Goal: Information Seeking & Learning: Check status

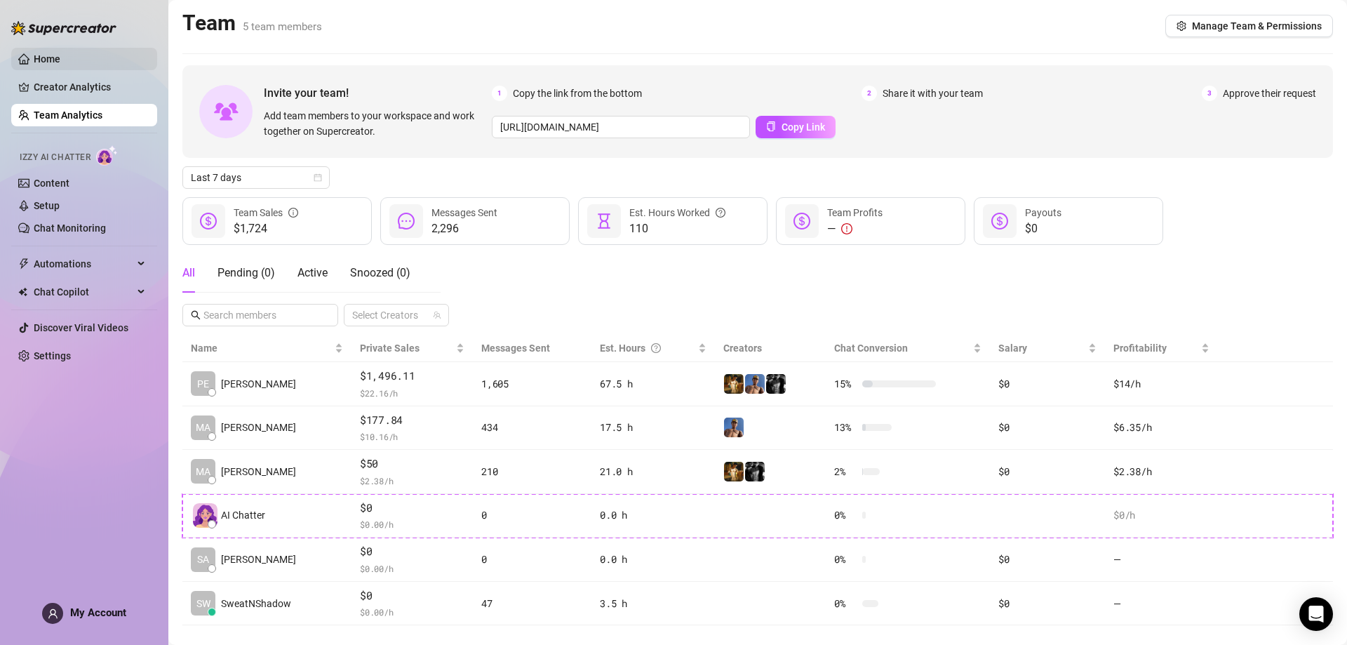
click at [60, 63] on link "Home" at bounding box center [47, 58] width 27 height 11
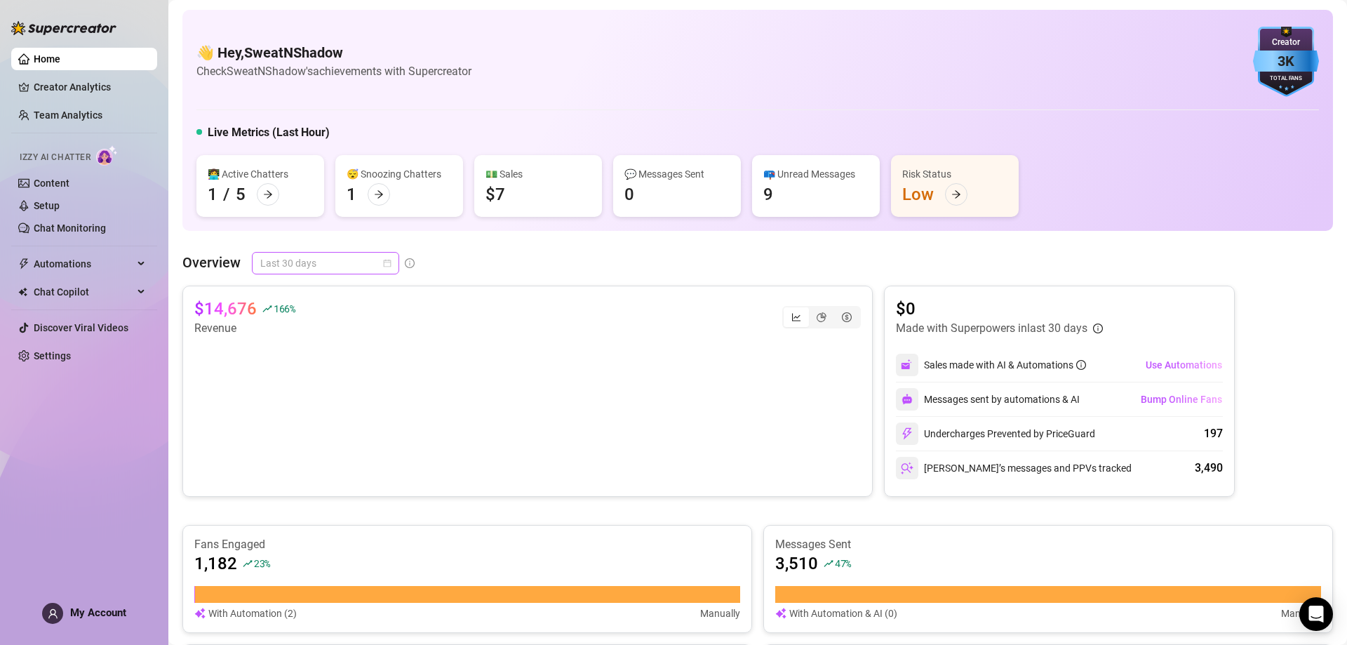
click at [299, 261] on span "Last 30 days" at bounding box center [325, 263] width 130 height 21
click at [297, 286] on div "Last 24 hours" at bounding box center [324, 290] width 125 height 15
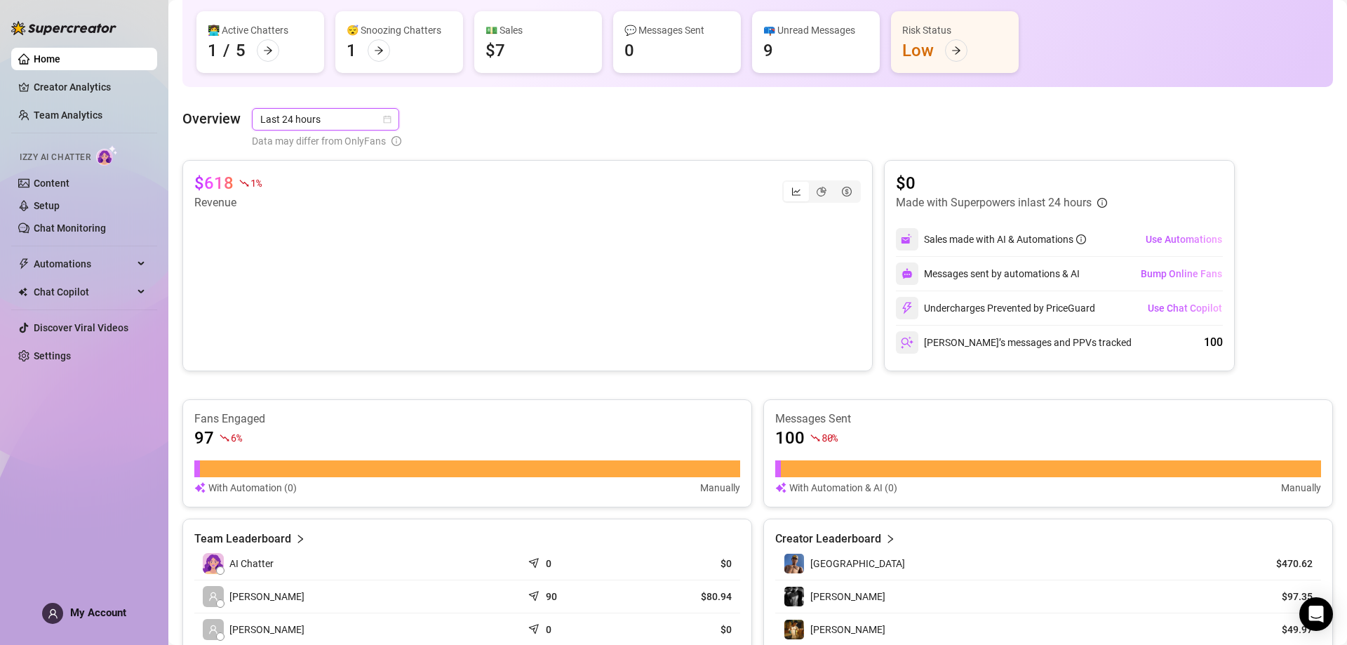
scroll to position [66, 0]
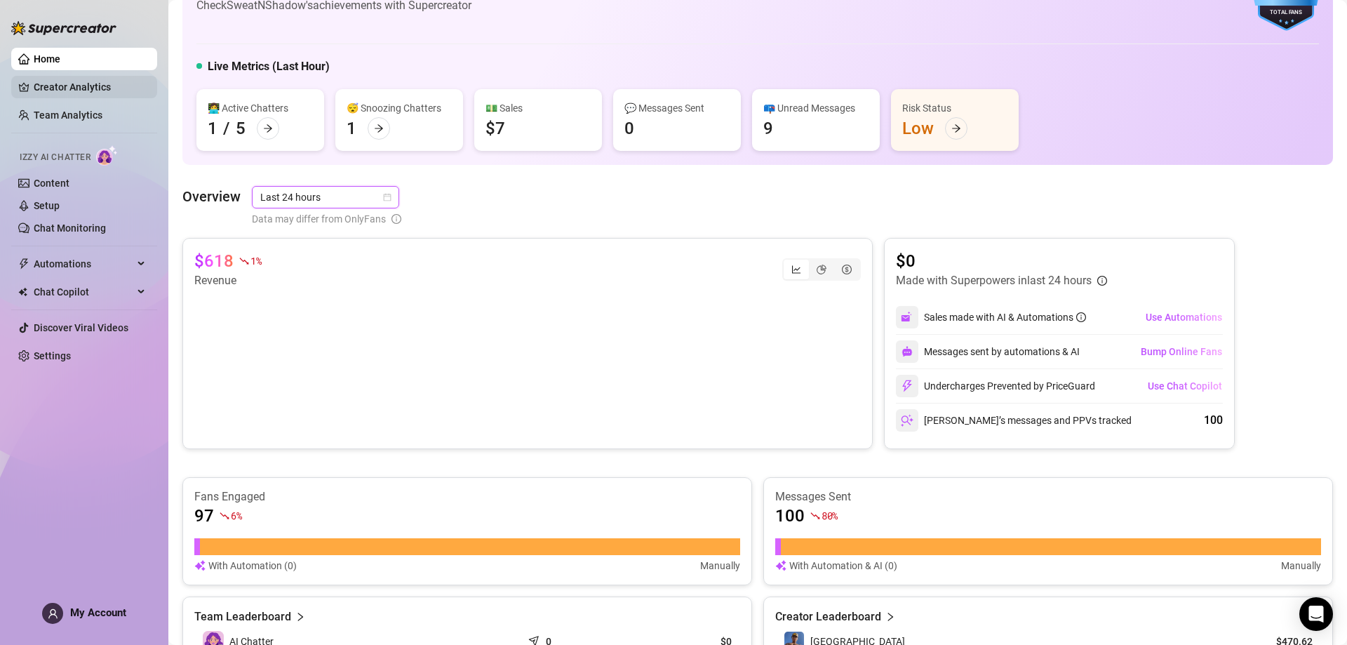
click at [121, 86] on link "Creator Analytics" at bounding box center [90, 87] width 112 height 22
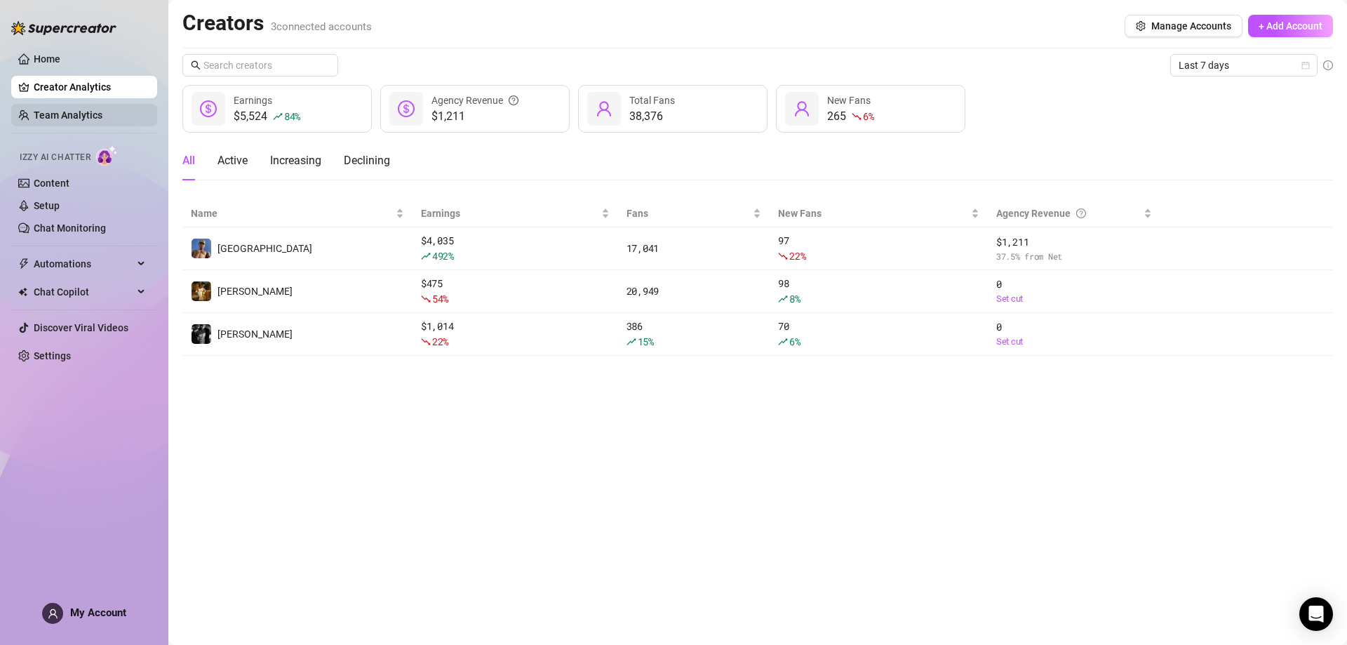
click at [90, 110] on link "Team Analytics" at bounding box center [68, 114] width 69 height 11
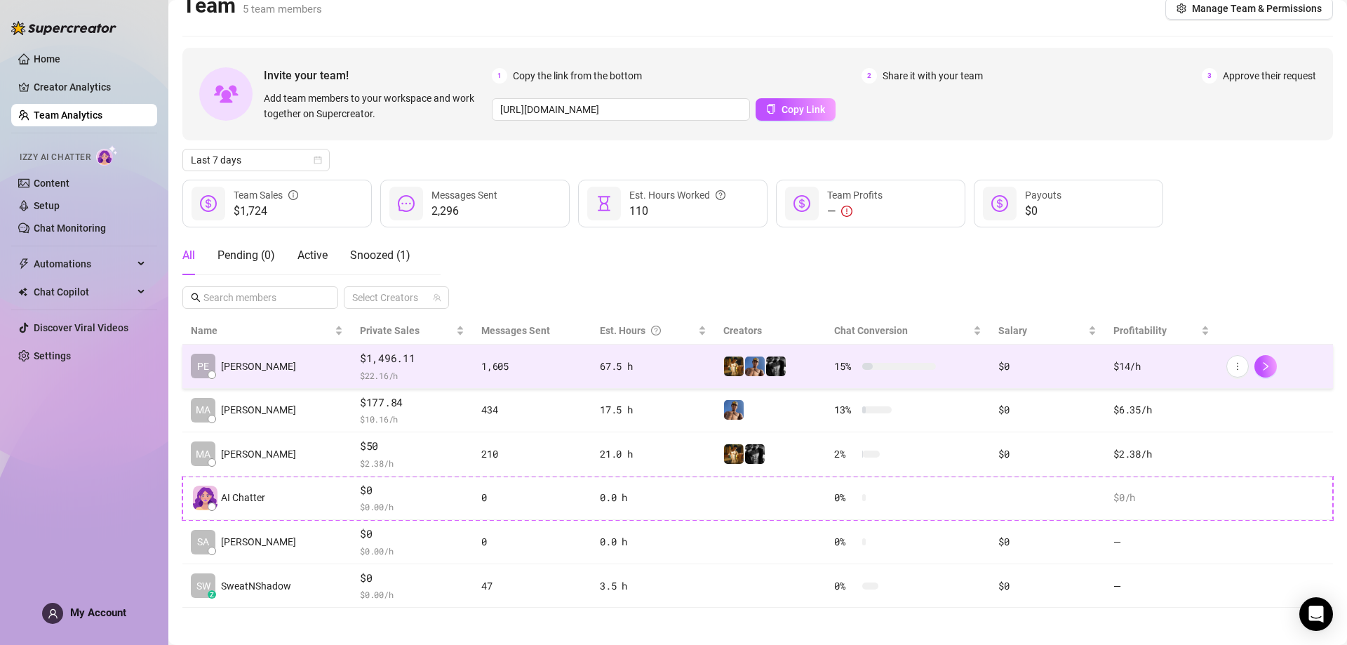
scroll to position [22, 0]
